Goal: Navigation & Orientation: Go to known website

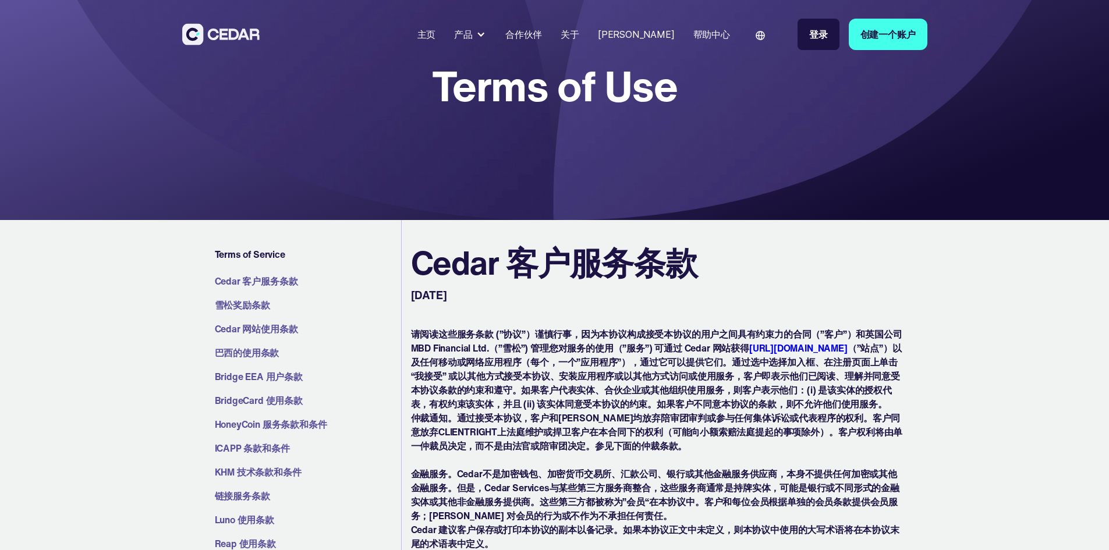
click at [436, 33] on div "主页" at bounding box center [427, 34] width 19 height 14
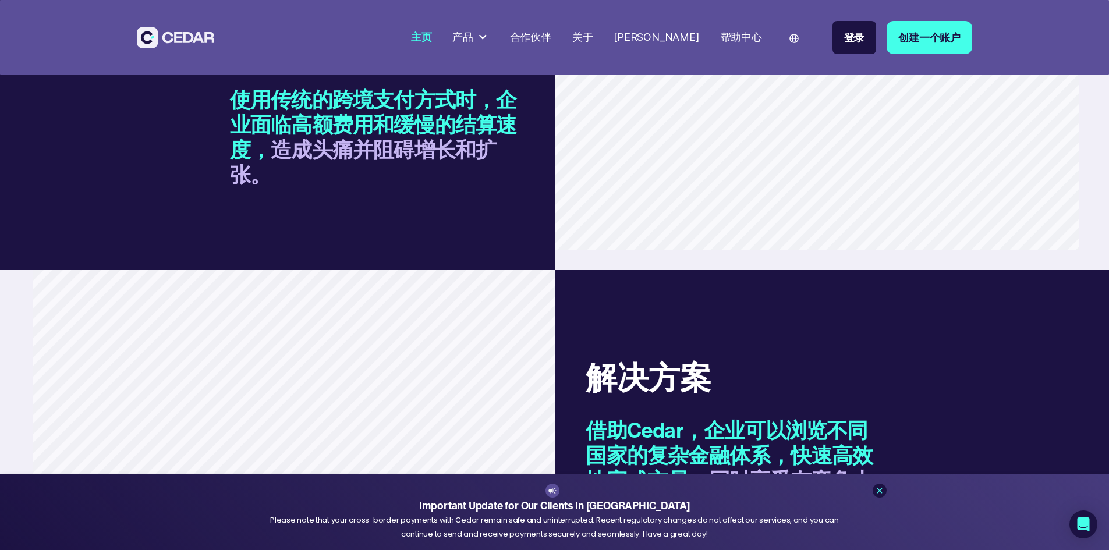
scroll to position [1107, 0]
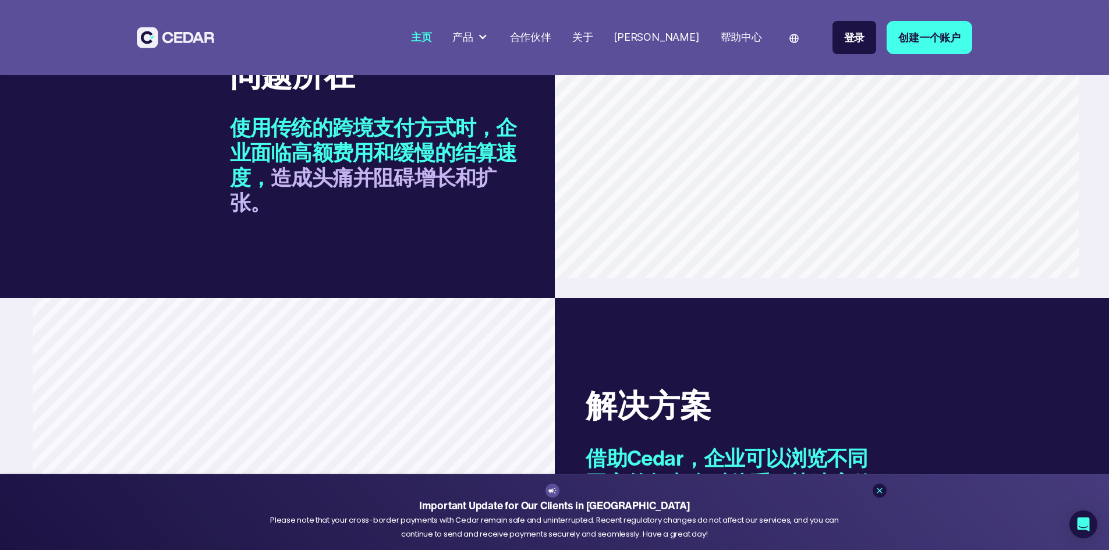
click at [799, 37] on img at bounding box center [794, 38] width 9 height 9
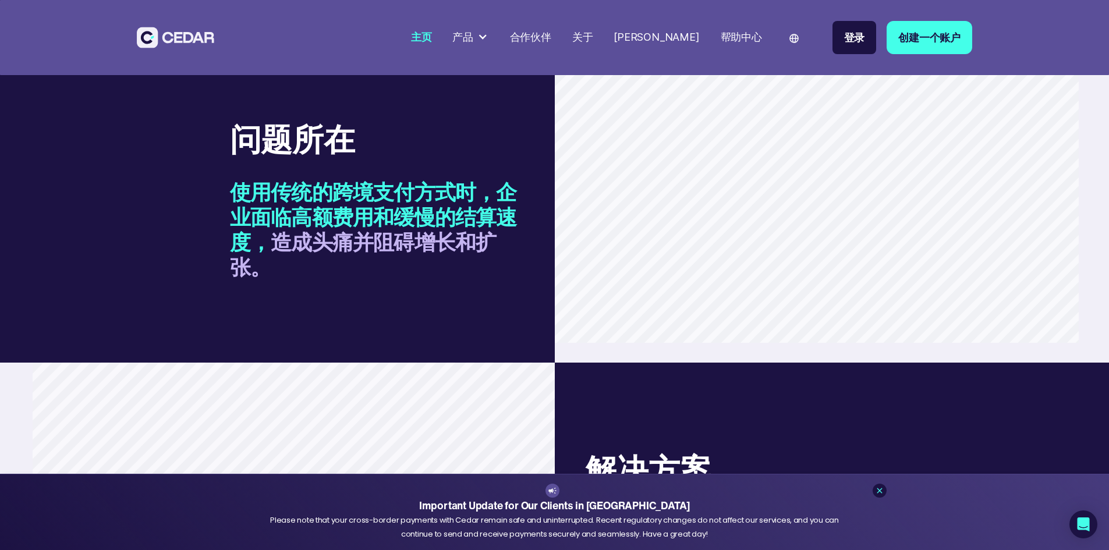
scroll to position [1048, 0]
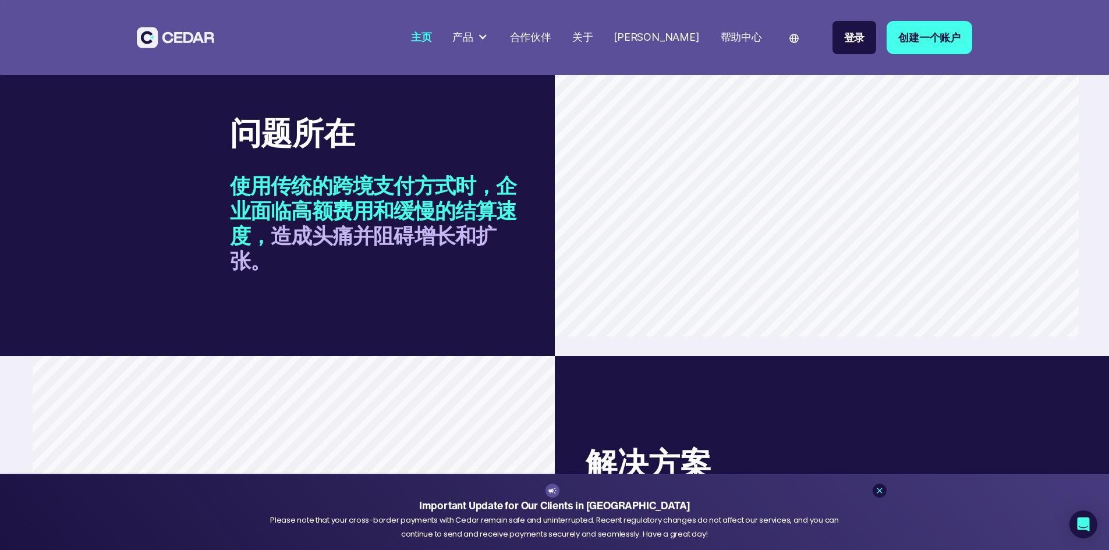
click at [799, 42] on img at bounding box center [794, 38] width 9 height 9
click at [825, 67] on link "English" at bounding box center [808, 67] width 36 height 15
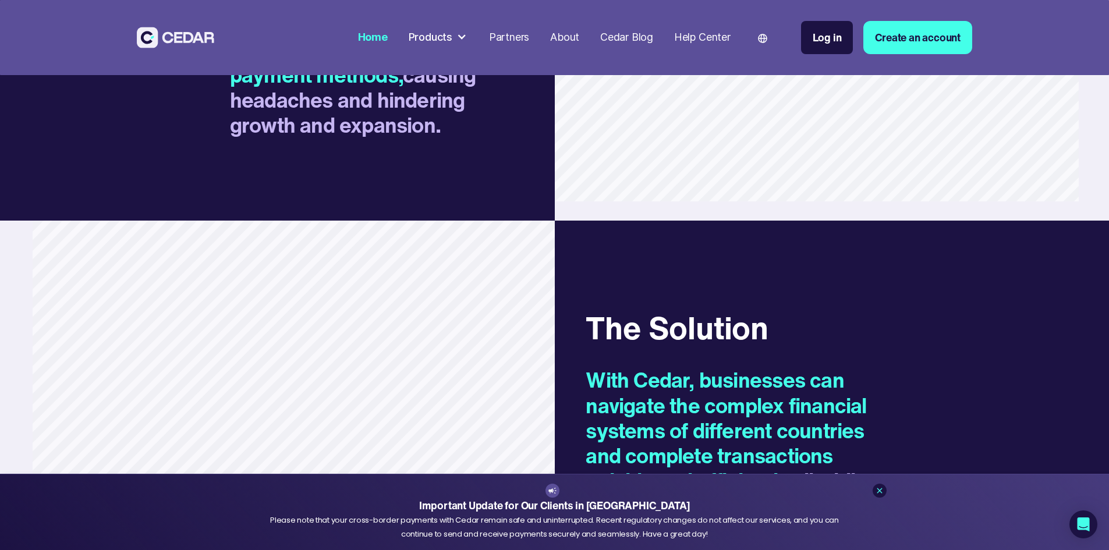
scroll to position [1281, 0]
